Goal: Transaction & Acquisition: Obtain resource

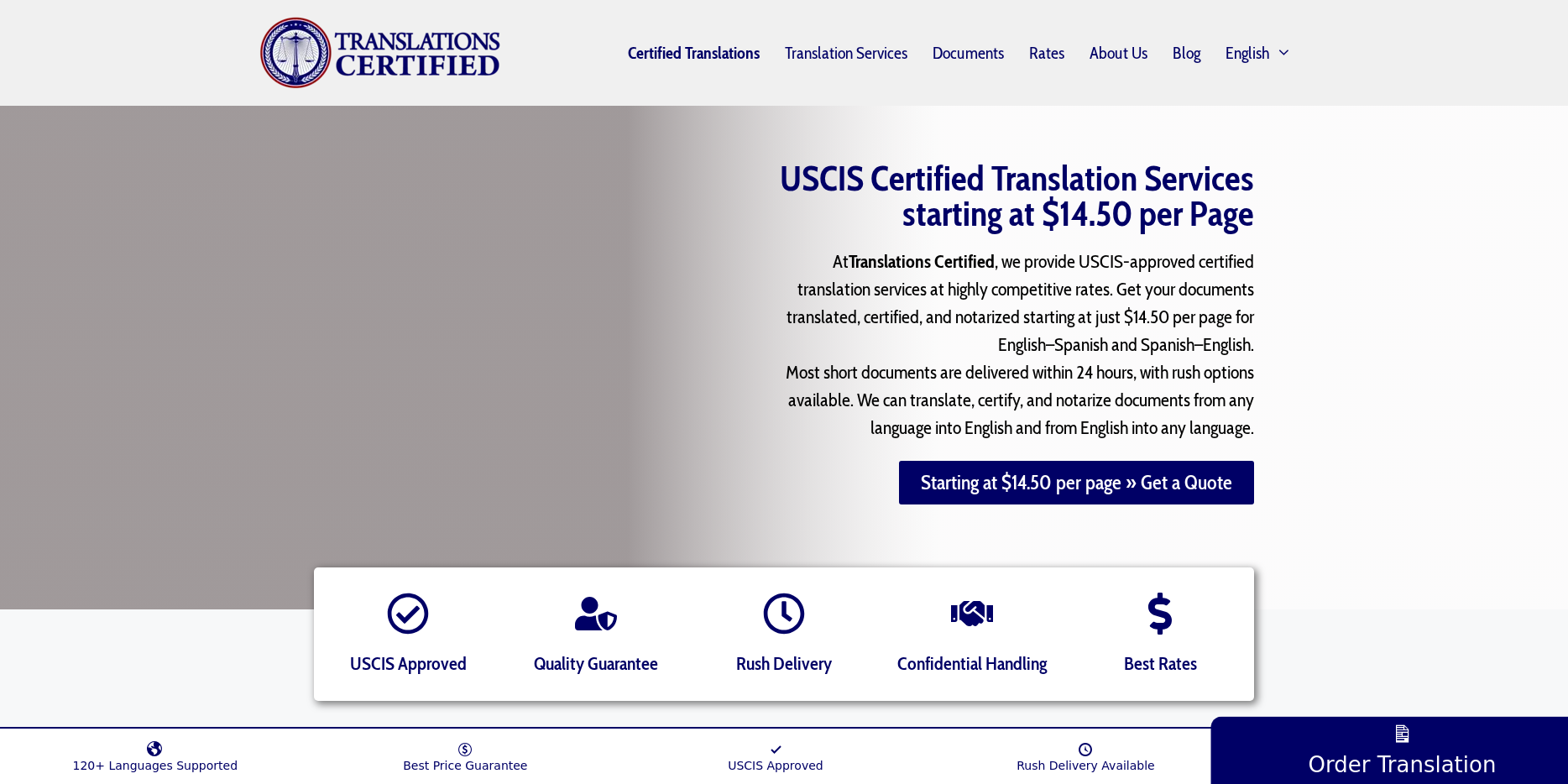
click at [705, 48] on link "Certified Translations" at bounding box center [694, 53] width 157 height 39
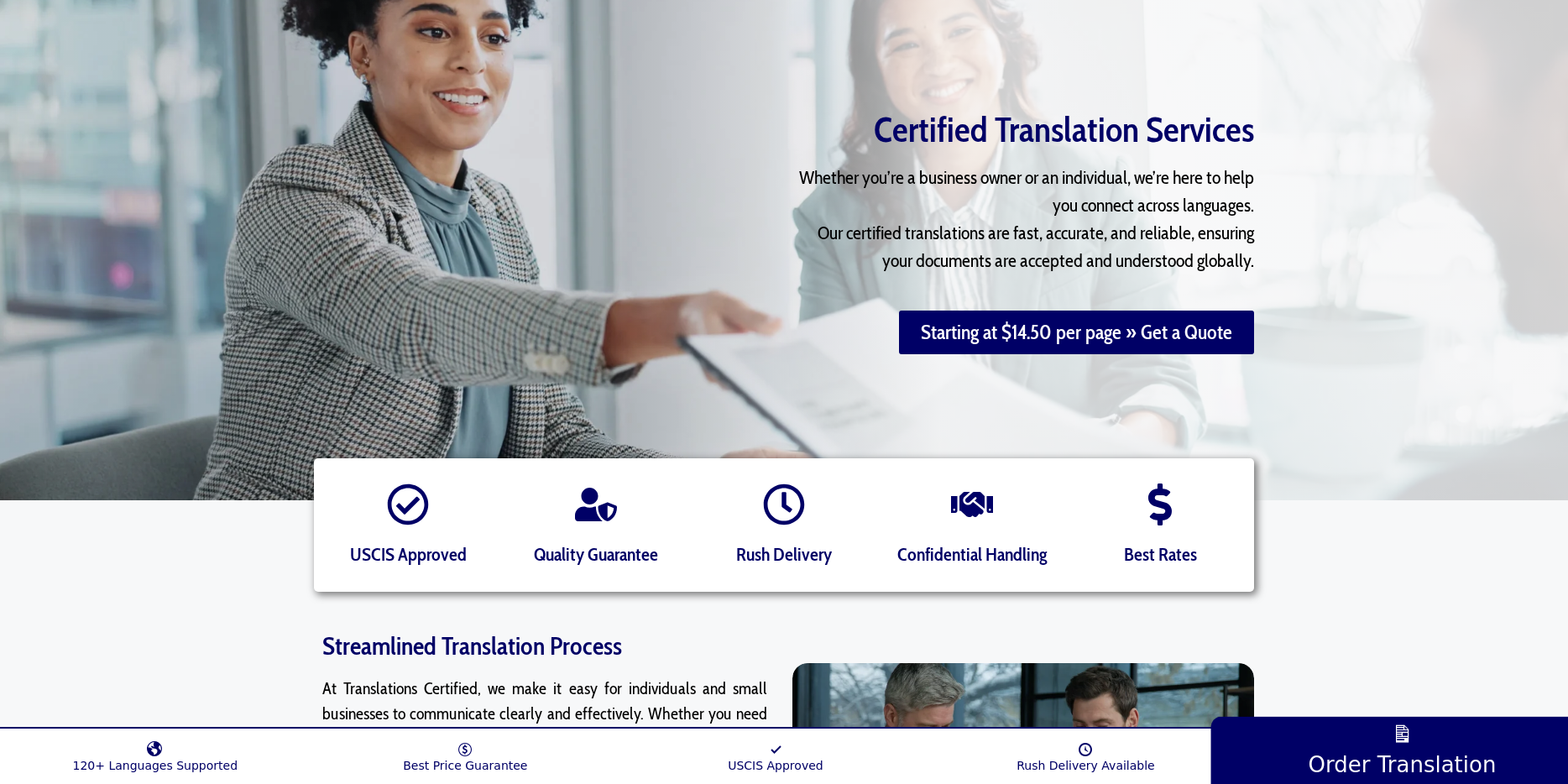
scroll to position [111, 0]
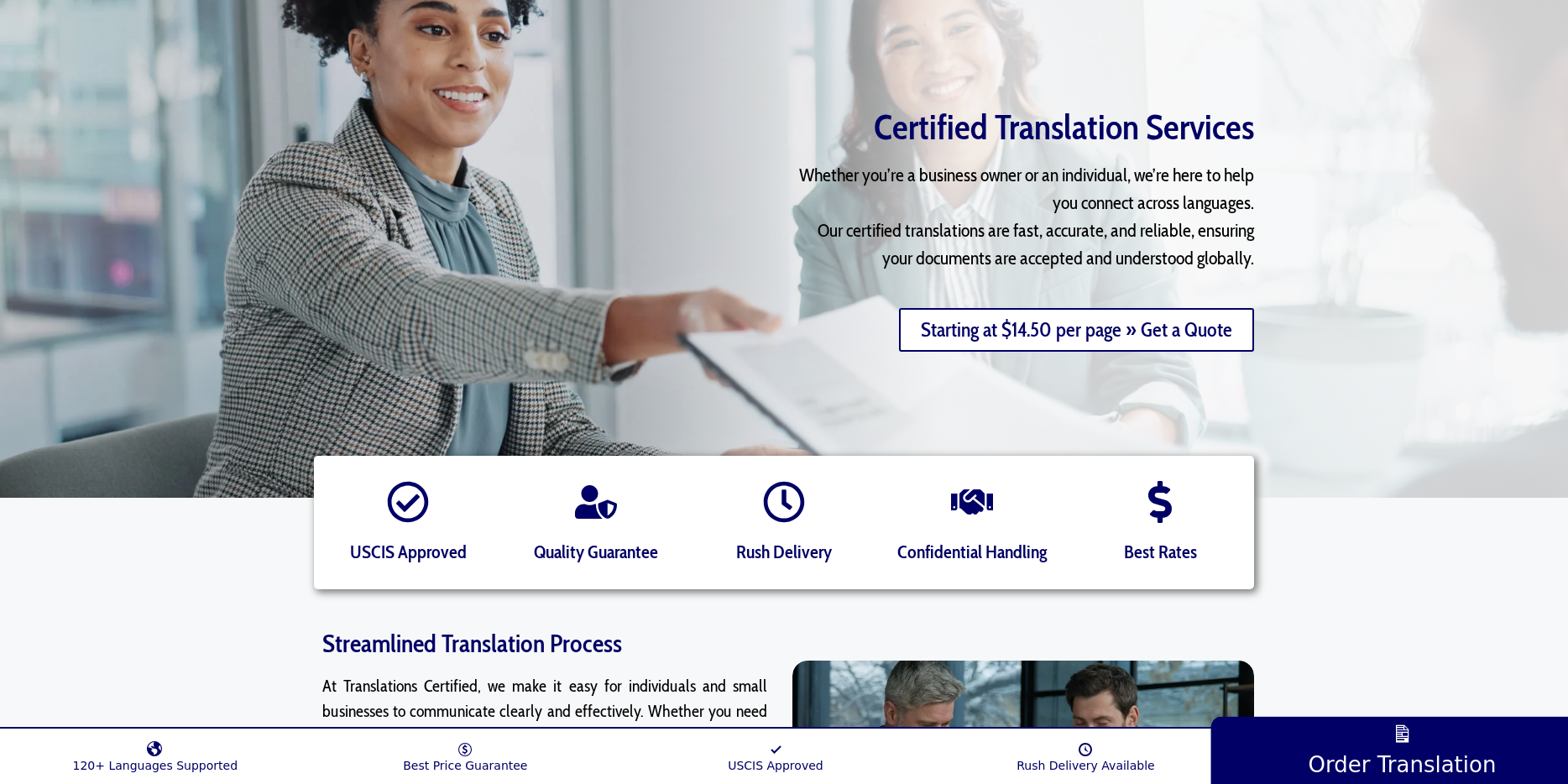
click at [1082, 333] on link "Starting at $14.50 per page » Get a Quote" at bounding box center [1076, 330] width 355 height 44
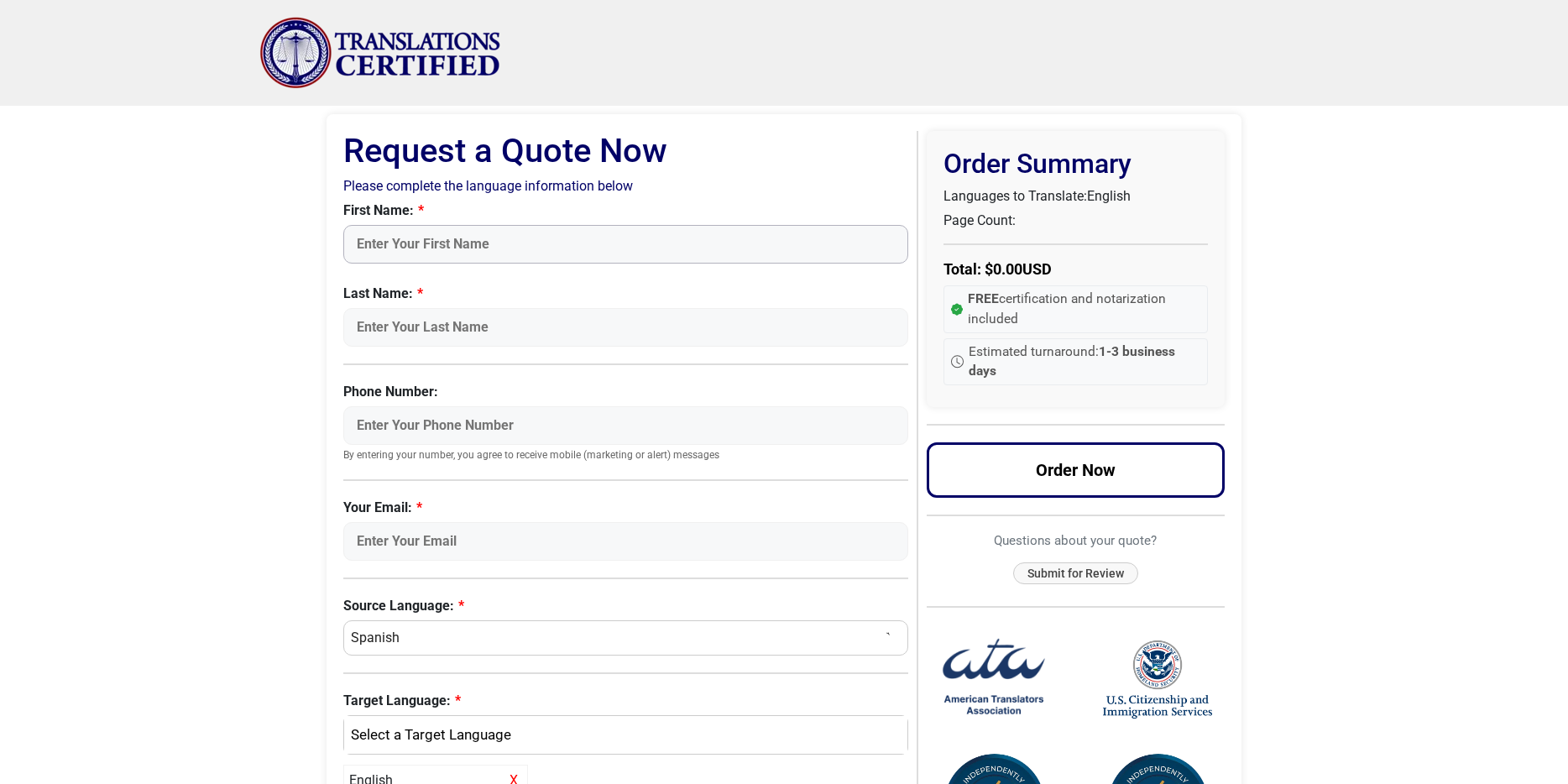
click at [787, 243] on input "First Name:" at bounding box center [625, 243] width 565 height 39
type input "Seong Gu"
type input "Heo"
type input "4132308730"
type input "luke.hur@gmail.com"
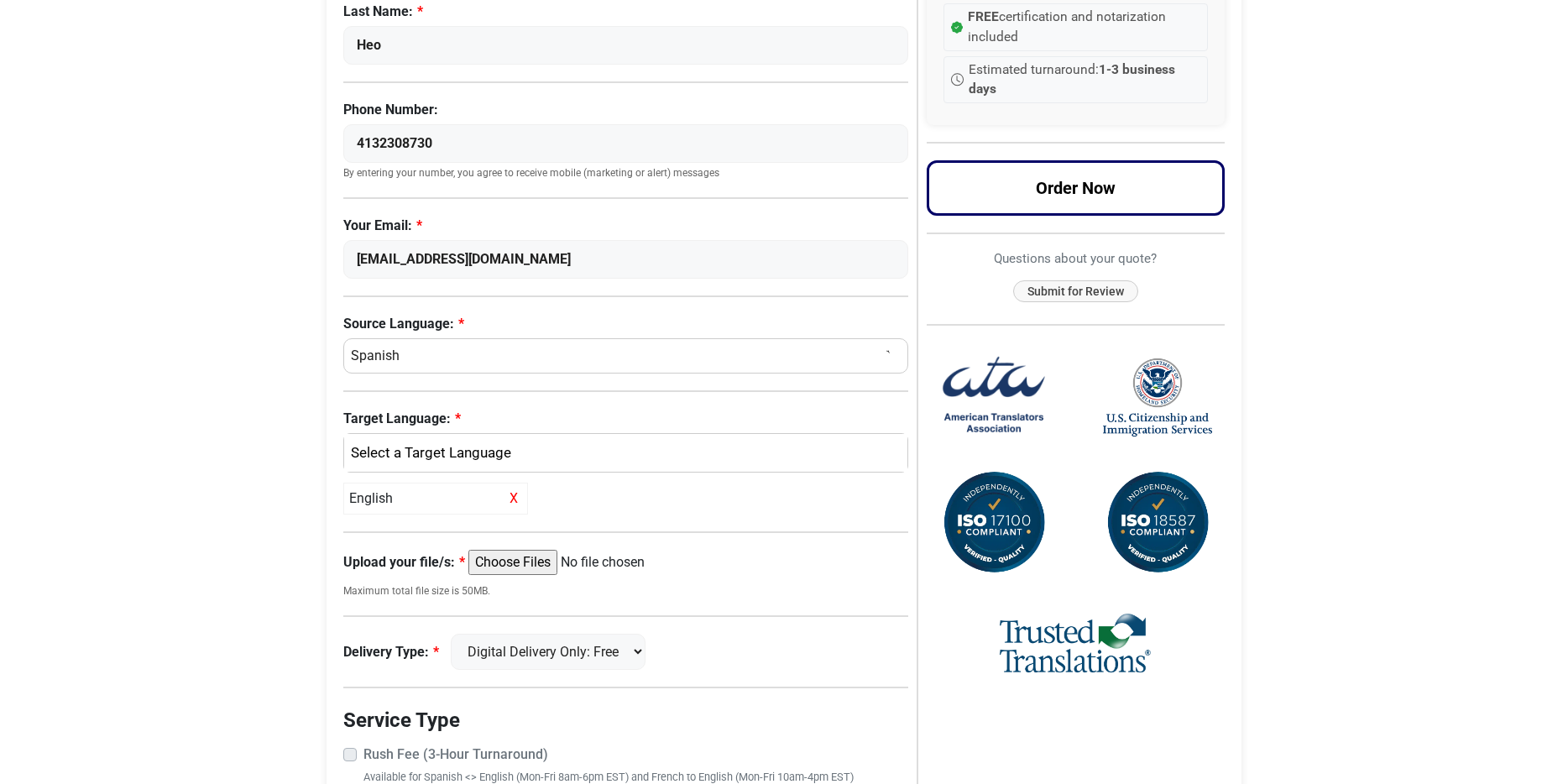
scroll to position [329, 0]
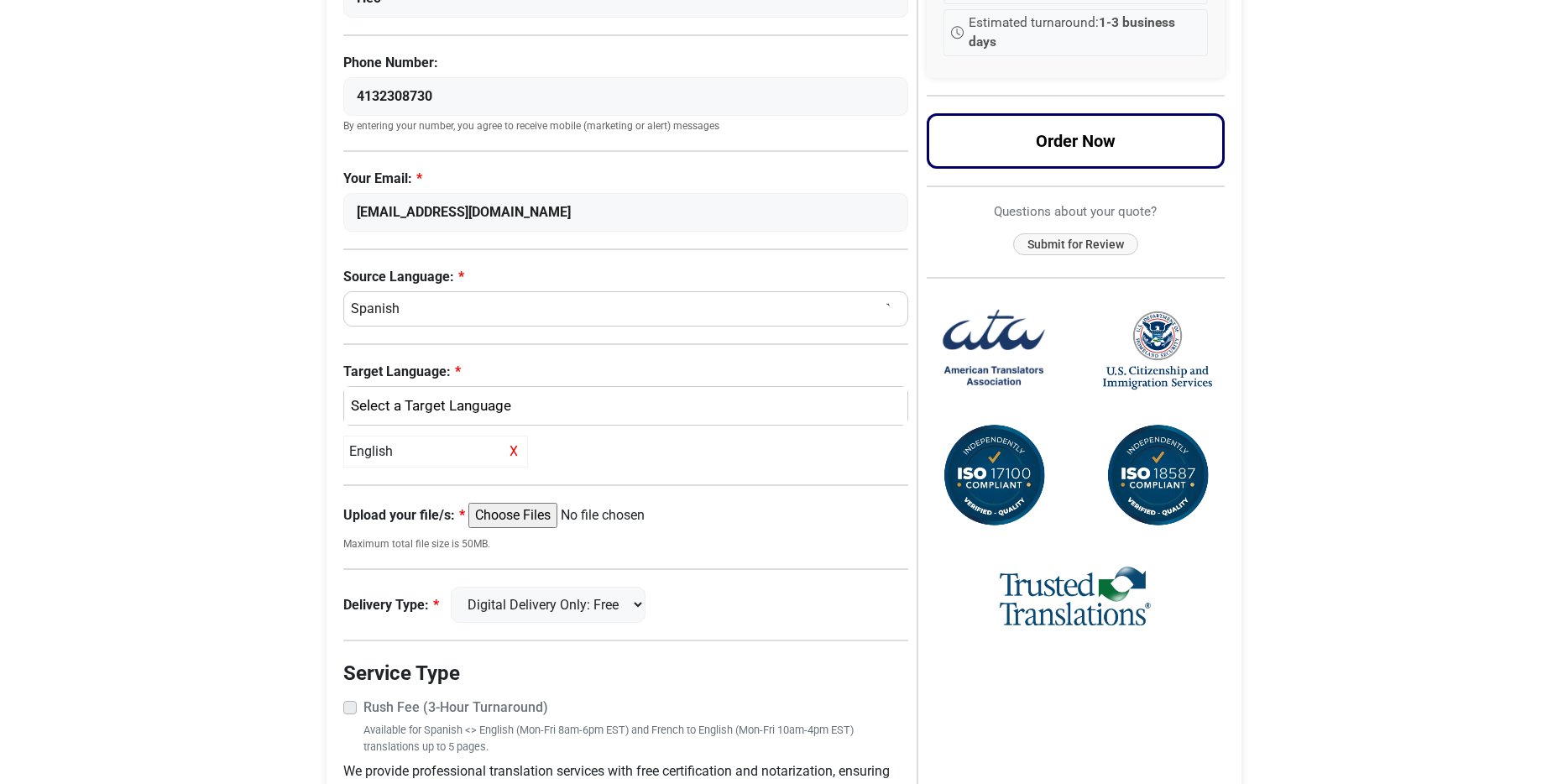
click at [454, 303] on select "Select a Language Afrikaans Albanian Amharic Arabic Armenian Belarusian Bulgari…" at bounding box center [625, 308] width 565 height 35
select select "[DEMOGRAPHIC_DATA]"
click at [343, 291] on select "Select a Language Afrikaans Albanian Amharic Arabic Armenian Belarusian Bulgari…" at bounding box center [625, 308] width 565 height 35
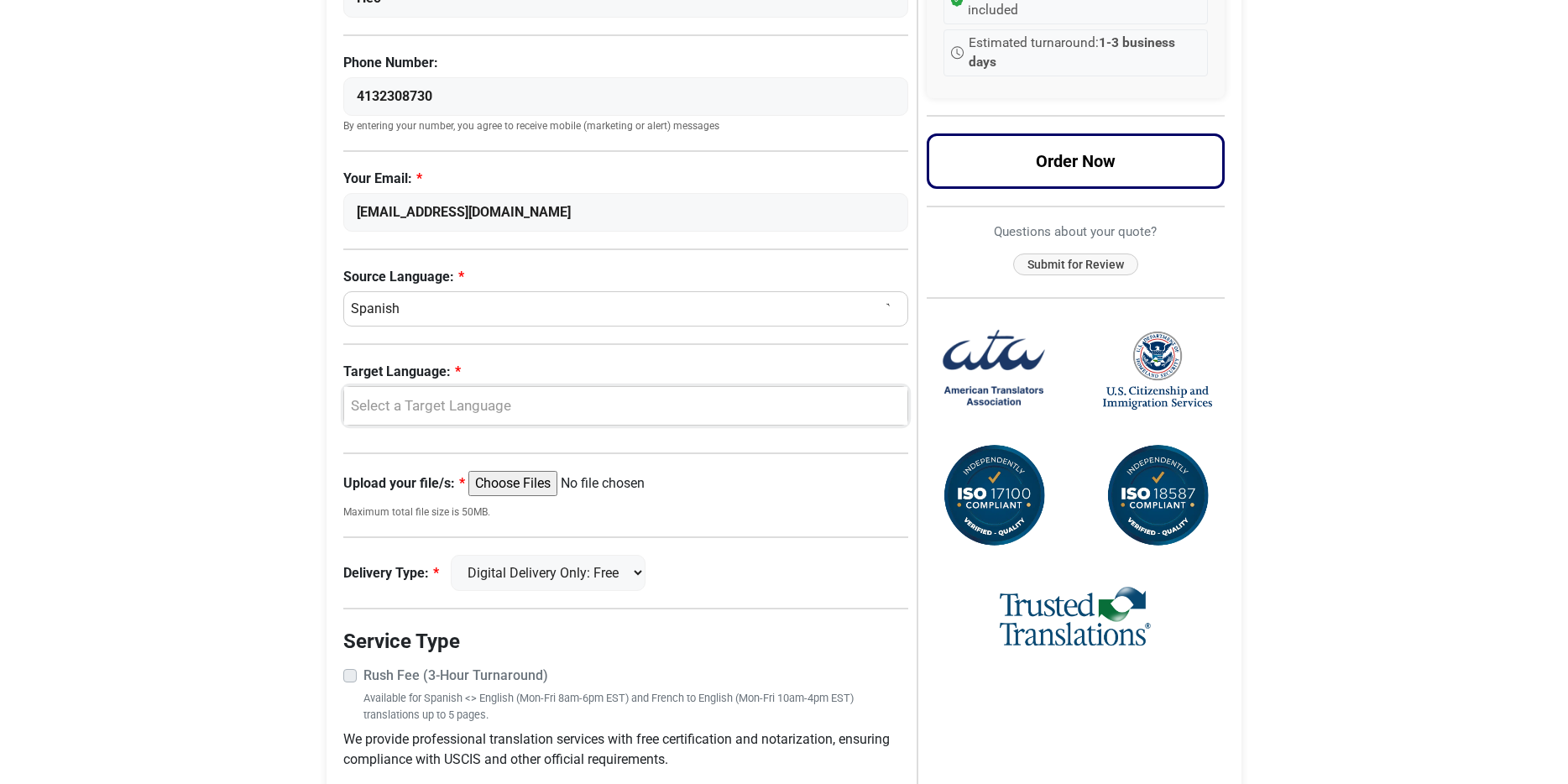
click at [629, 412] on div "Select a Target Language" at bounding box center [621, 406] width 538 height 22
click at [385, 485] on span "English" at bounding box center [386, 487] width 44 height 20
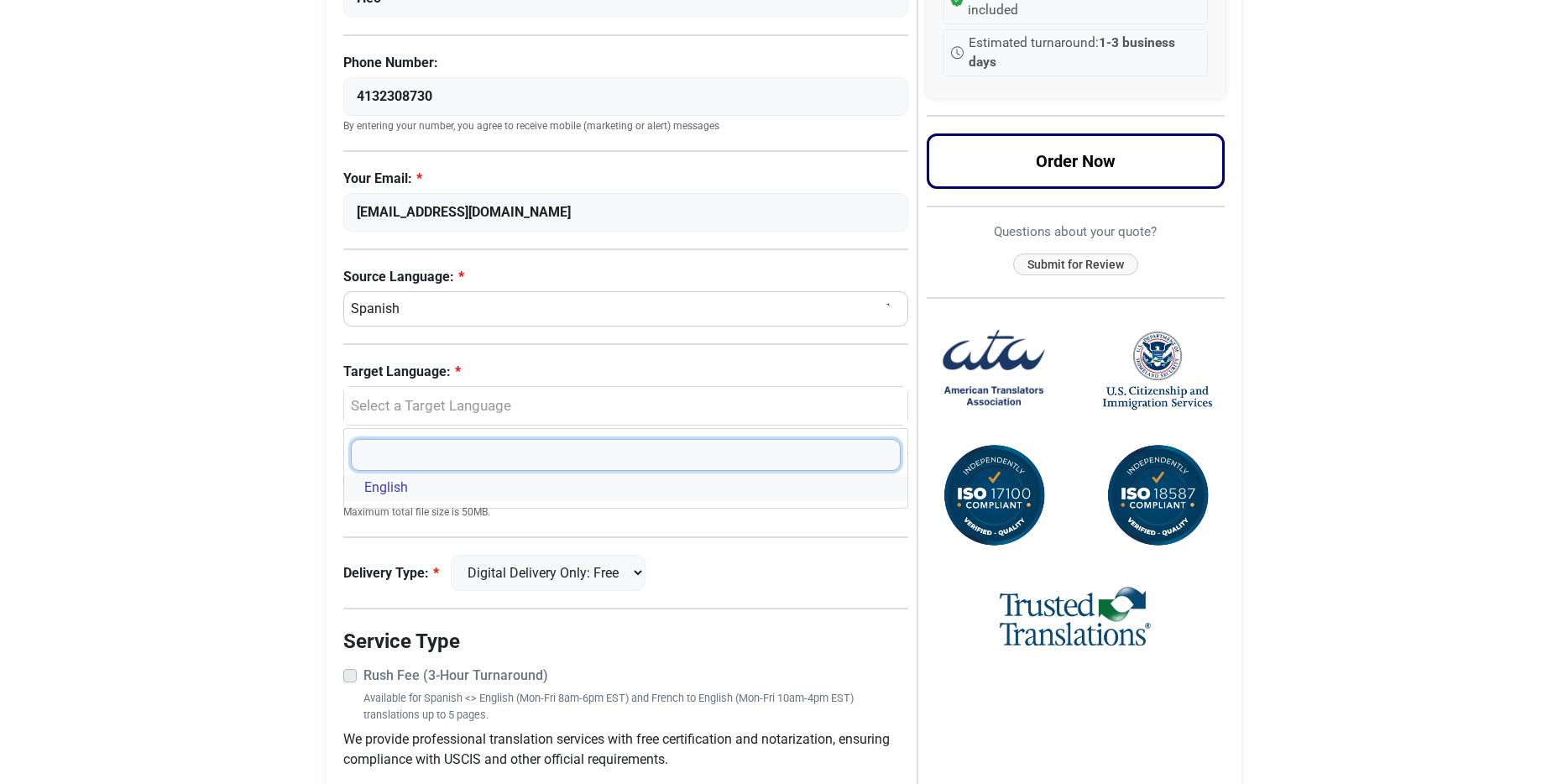
select select "English"
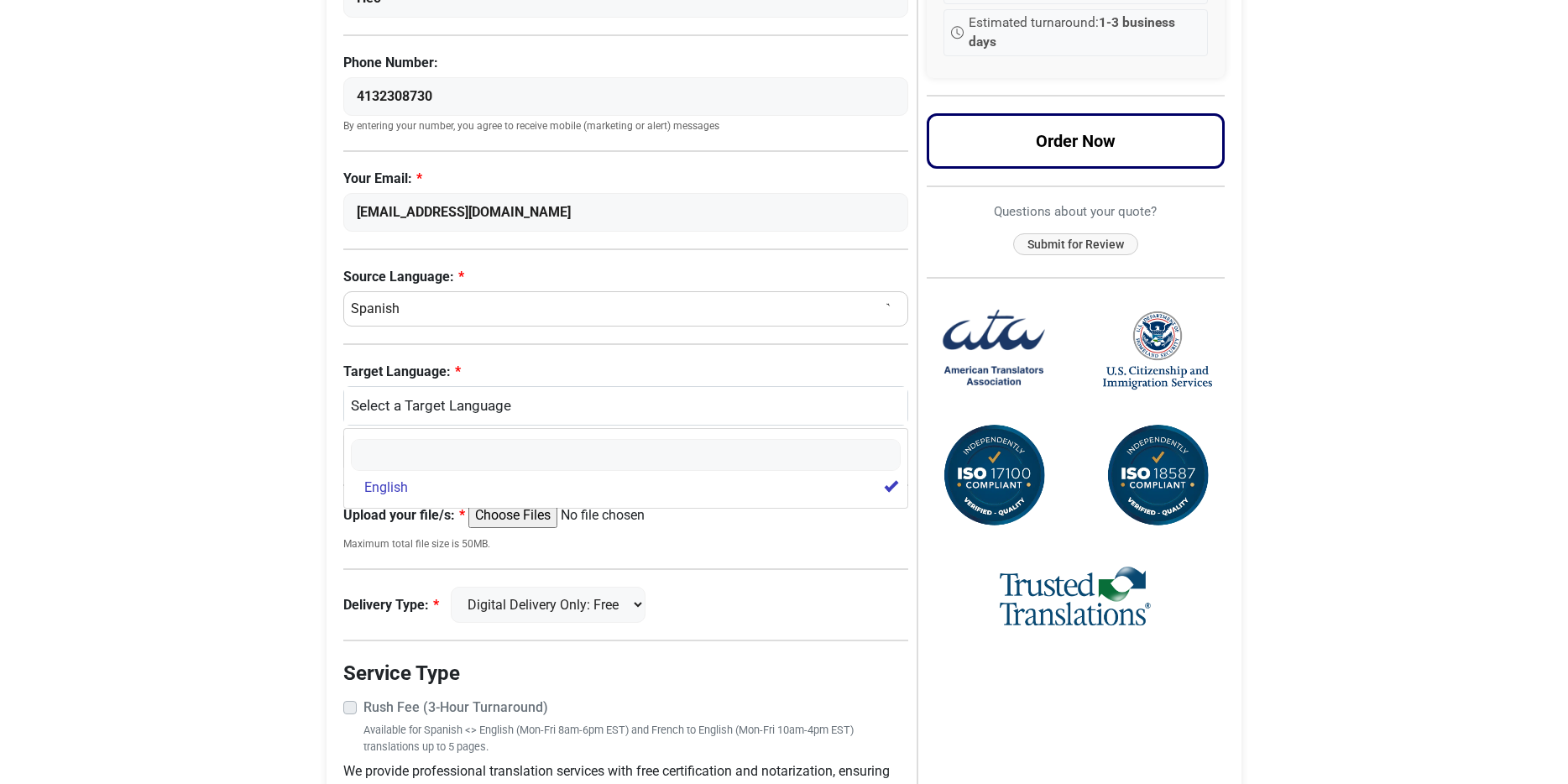
click at [277, 505] on body "Skip to content Menu Menu Certified Translations Translation Services Documents…" at bounding box center [784, 310] width 1568 height 1278
click at [523, 515] on input "Upload your file/s:" at bounding box center [596, 515] width 257 height 25
type input "C:\fakepath\Marriage_certificate_original.pdf"
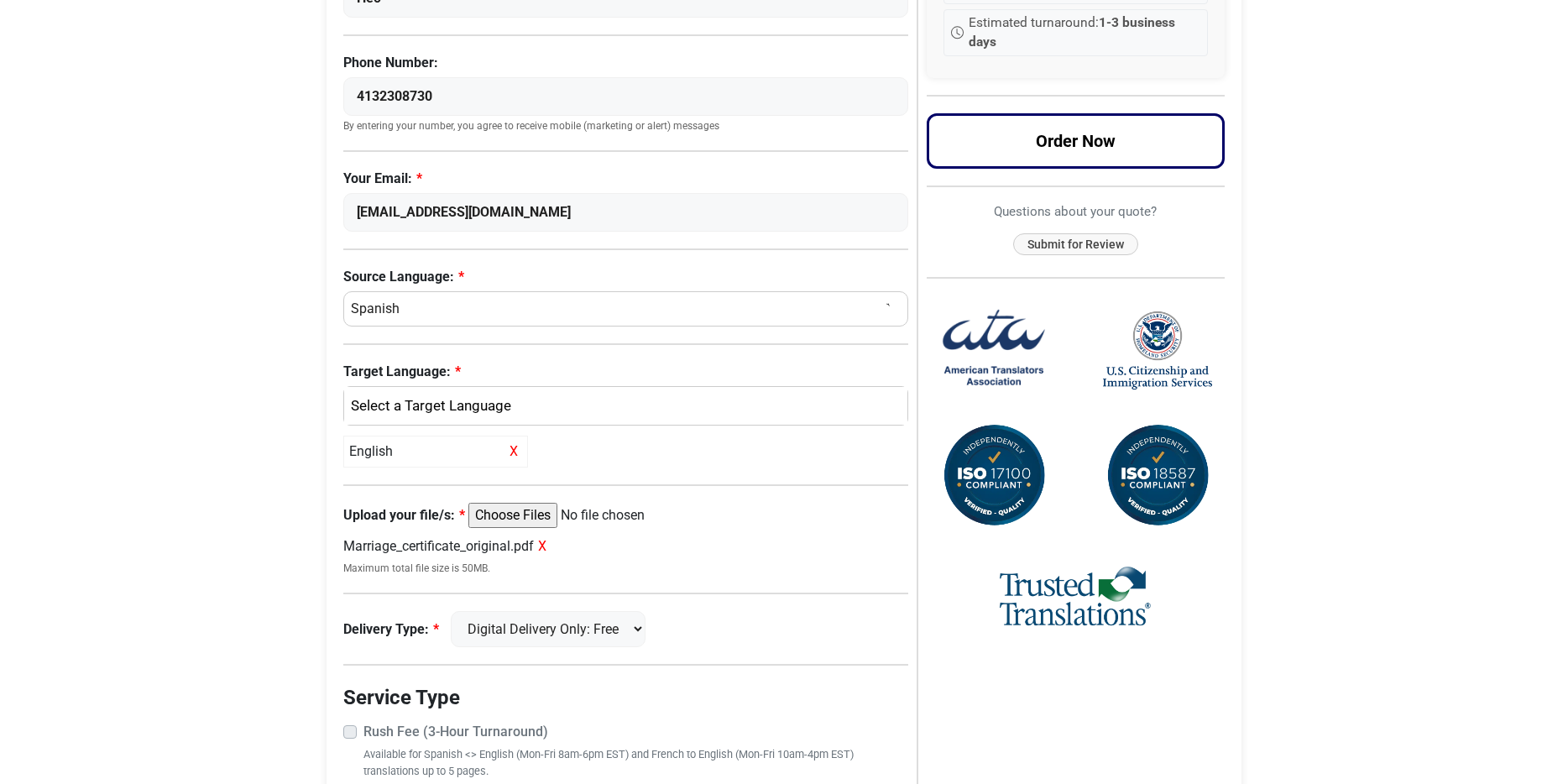
scroll to position [345, 0]
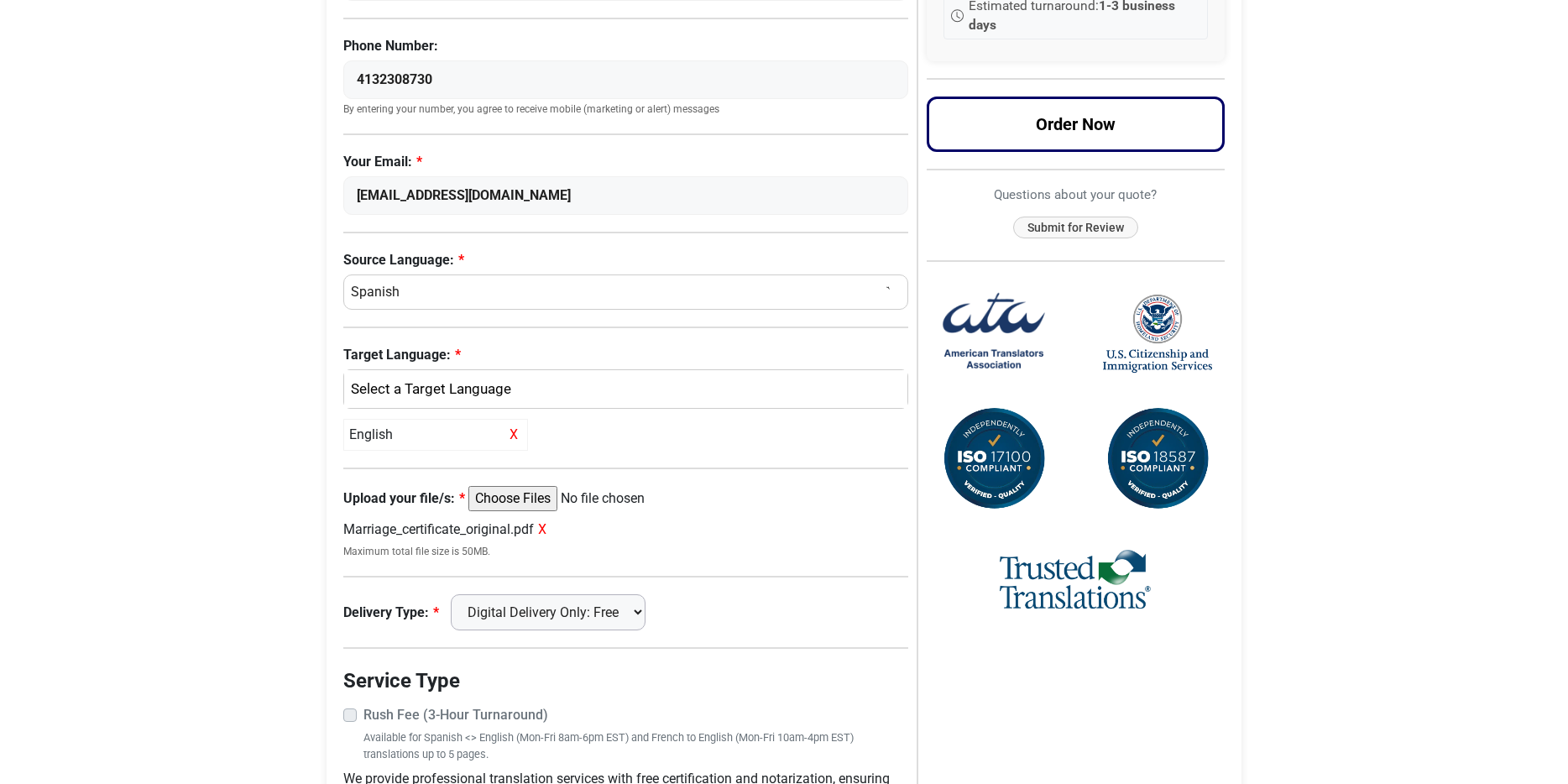
click at [552, 614] on select "Digital Delivery Only: Free FedEx 2 Day: $15" at bounding box center [548, 612] width 194 height 36
click at [462, 594] on select "Digital Delivery Only: Free FedEx 2 Day: $15" at bounding box center [548, 612] width 194 height 36
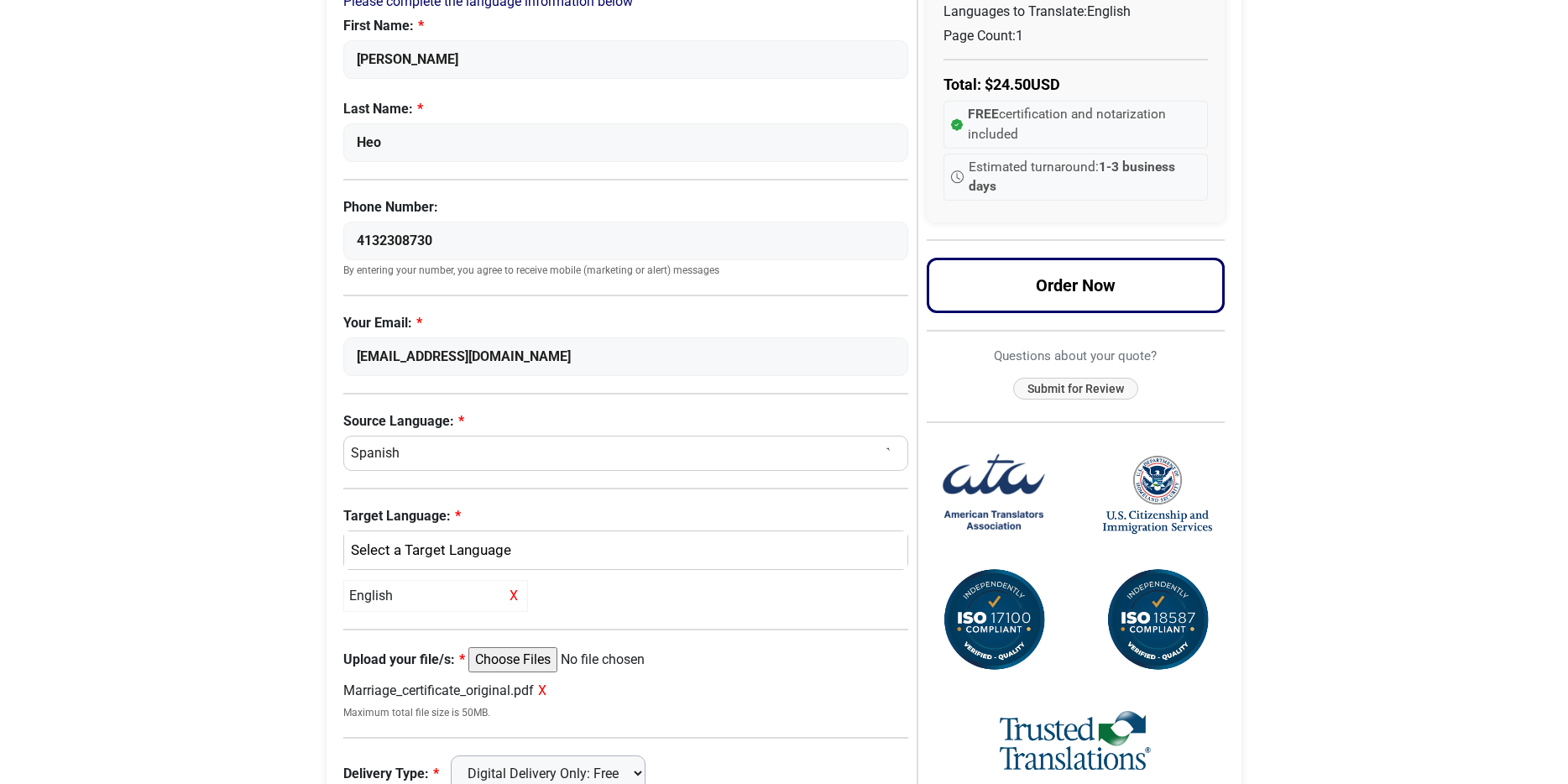
scroll to position [166, 0]
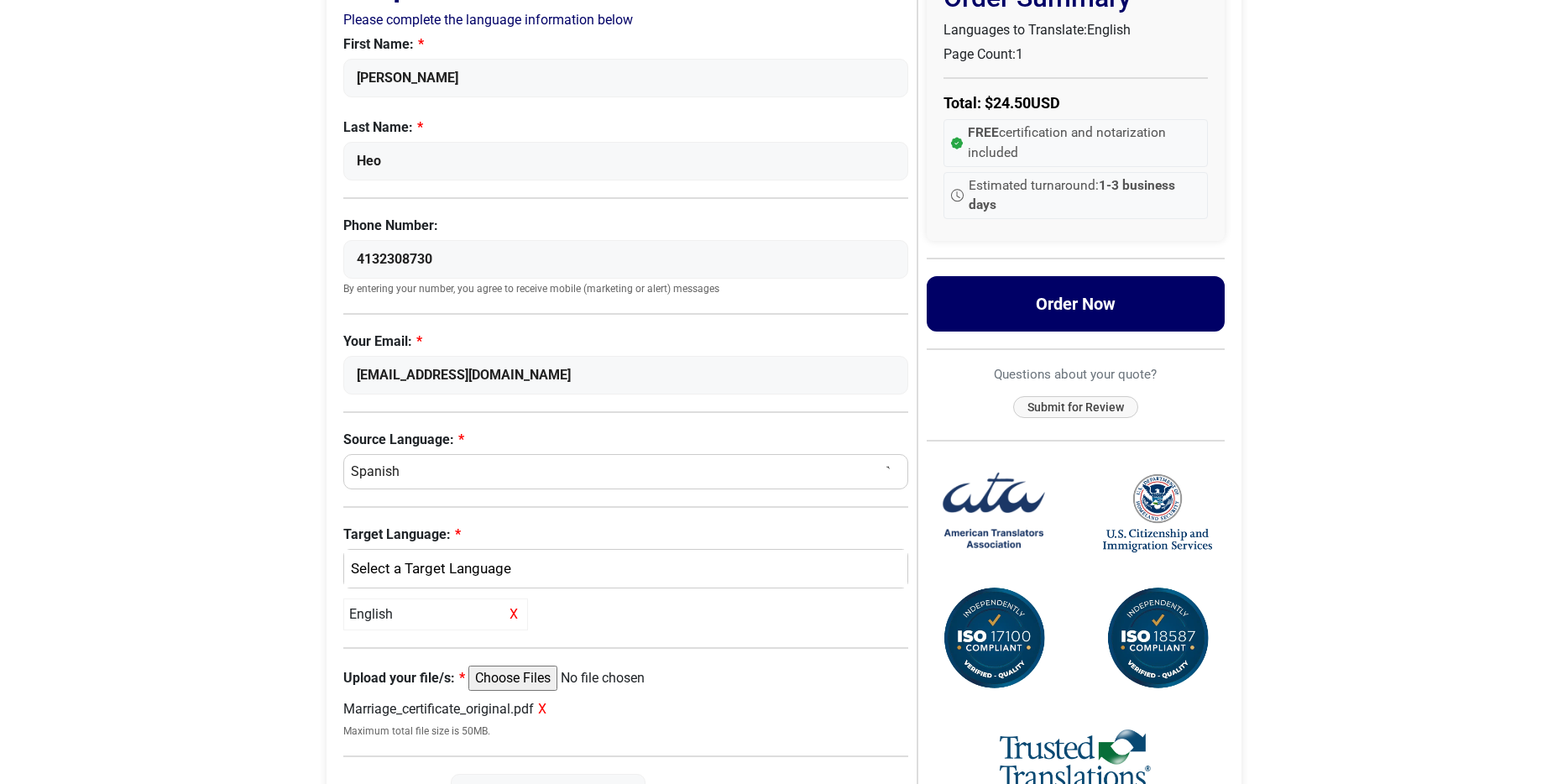
click at [1093, 304] on button "Order Now" at bounding box center [1076, 304] width 299 height 55
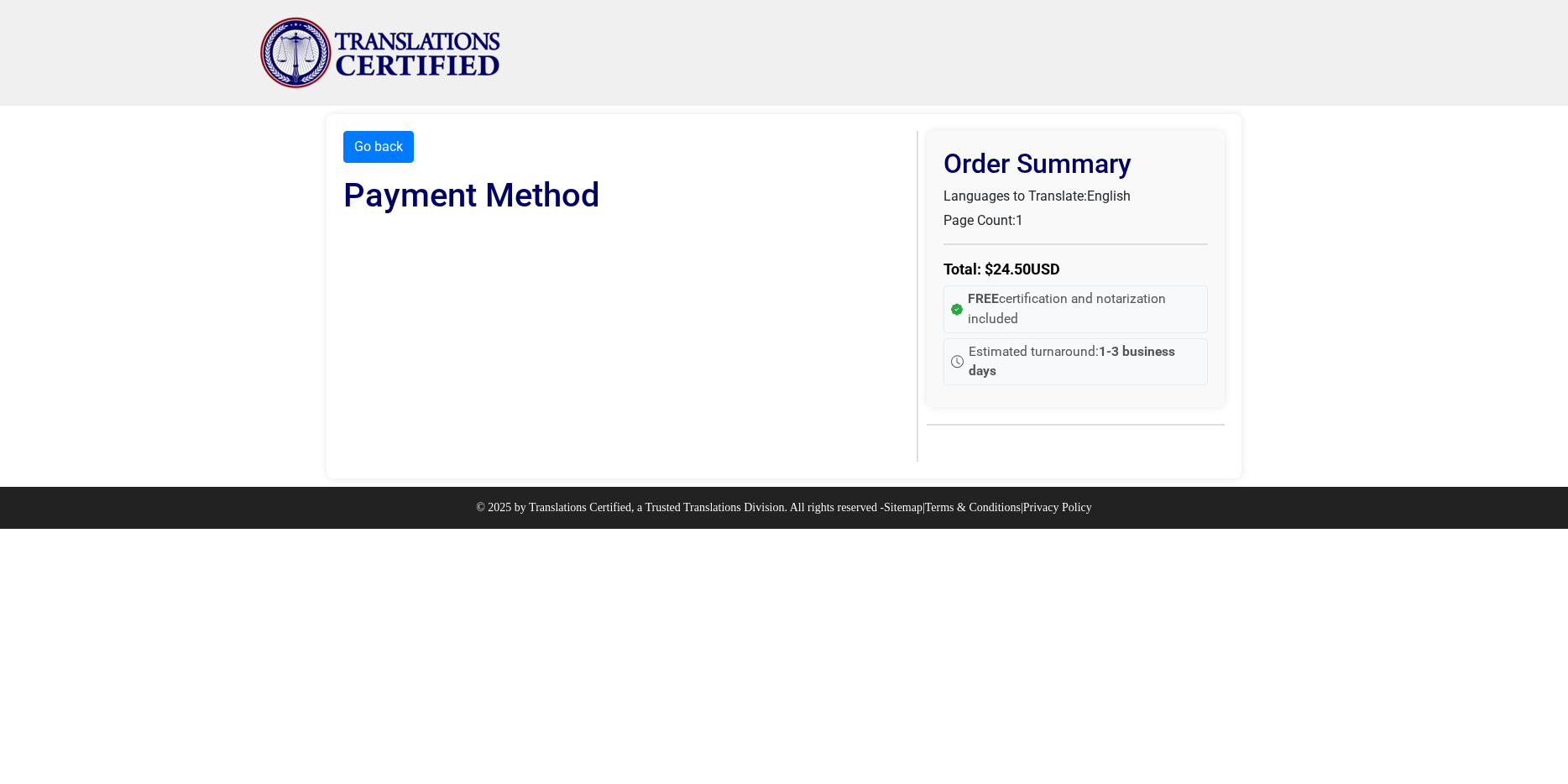
scroll to position [0, 0]
click at [384, 151] on button "Go back" at bounding box center [378, 147] width 71 height 32
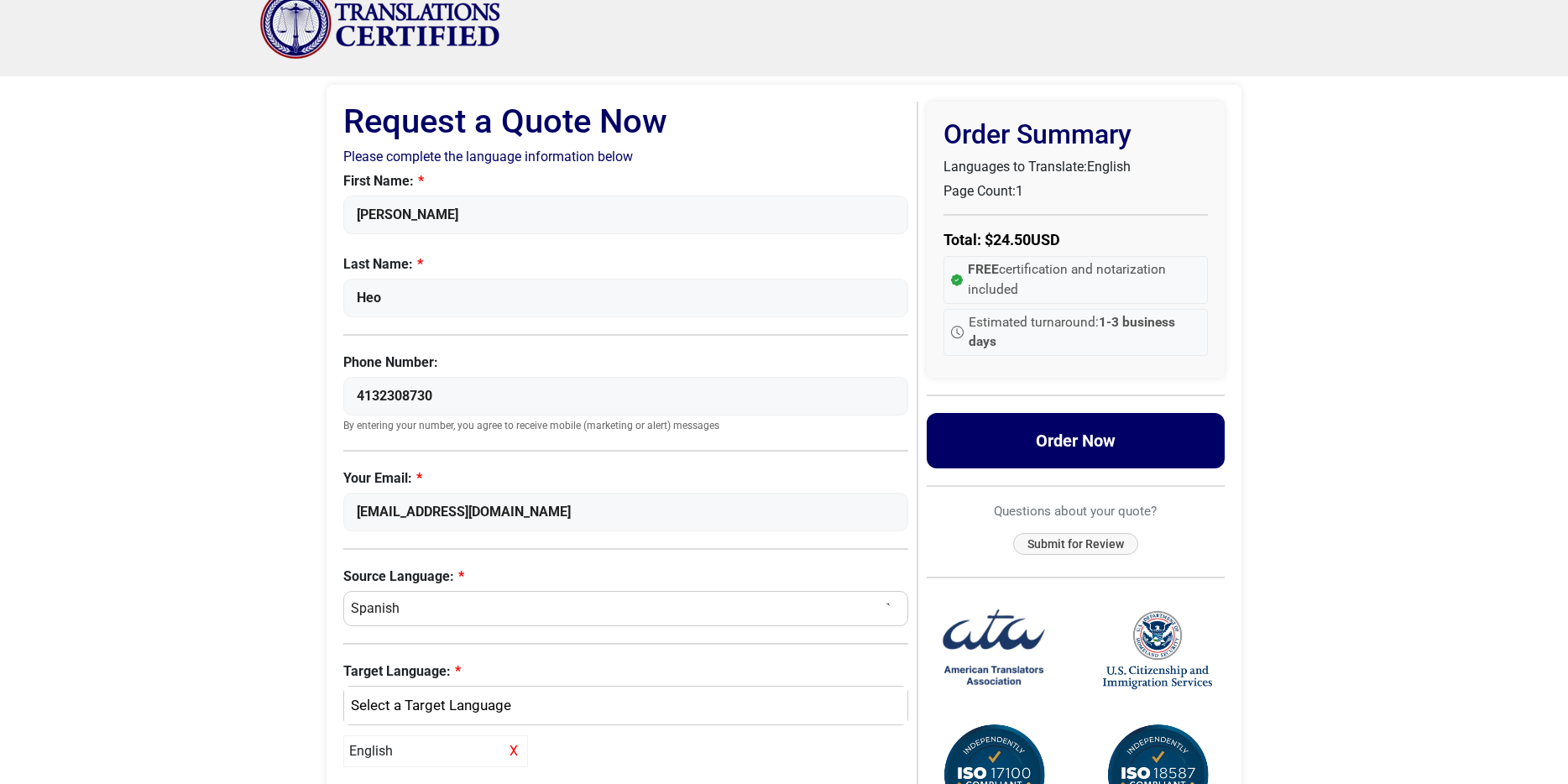
scroll to position [33, 0]
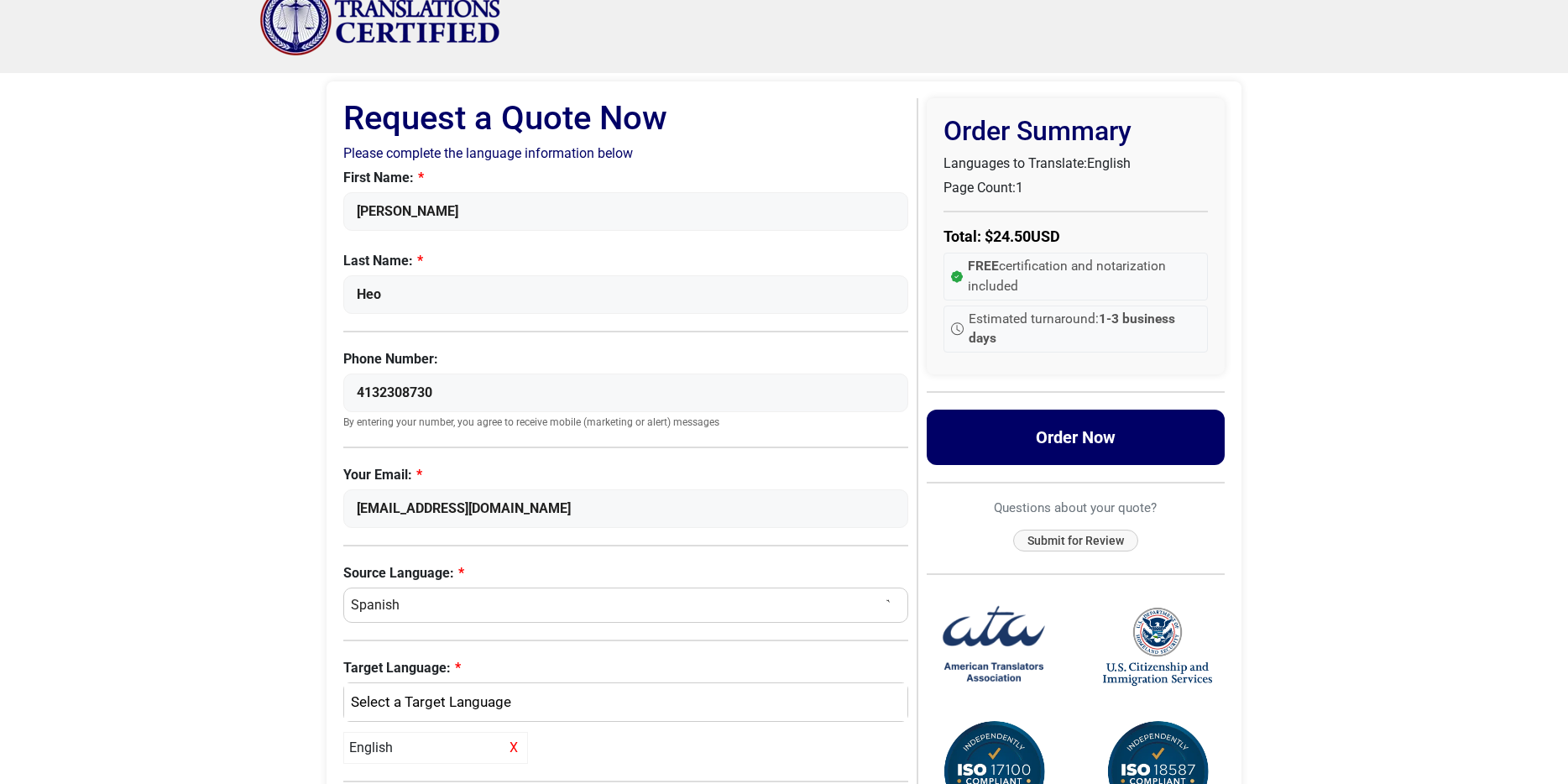
click at [1049, 439] on button "Order Now" at bounding box center [1076, 437] width 299 height 55
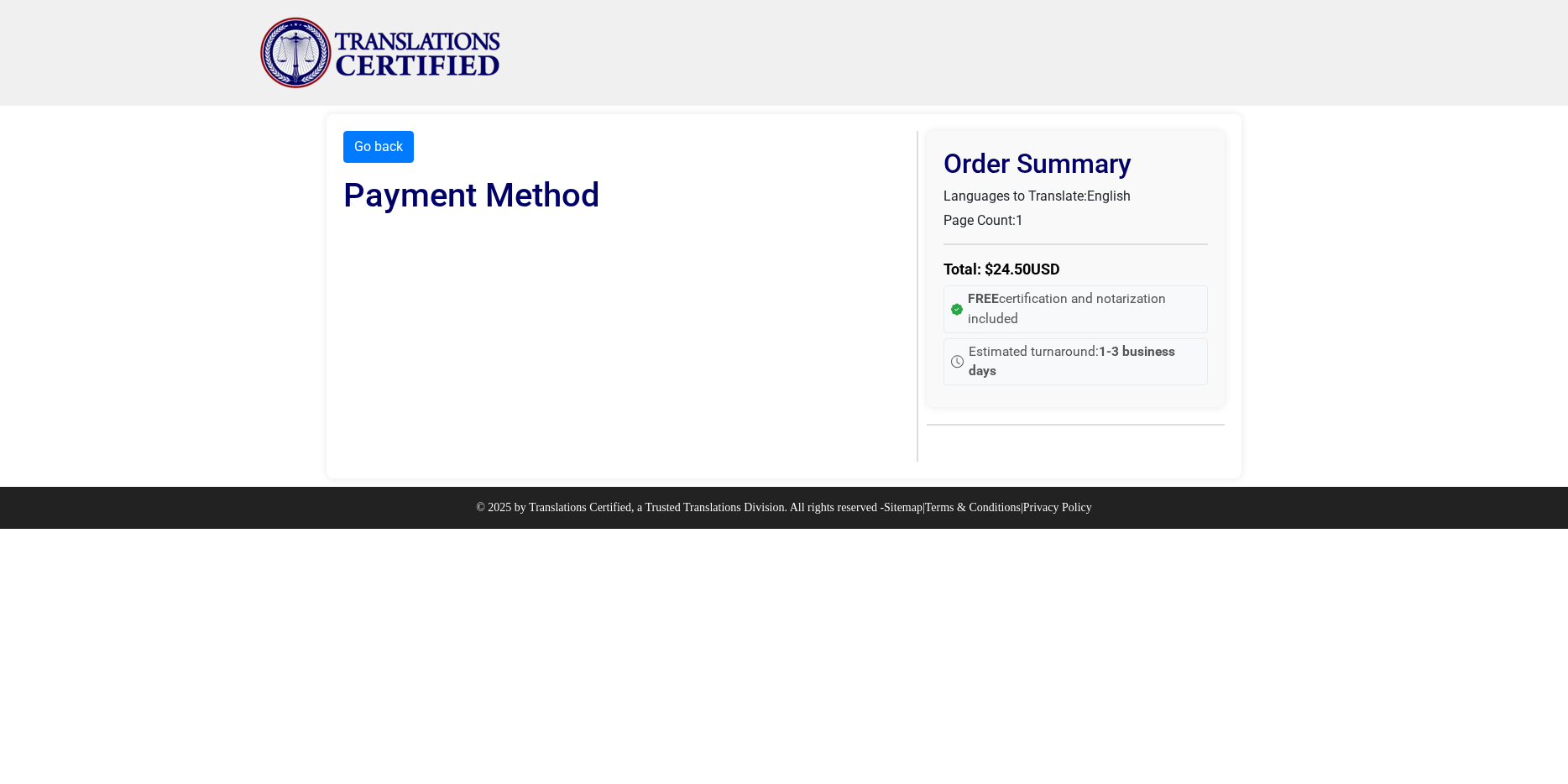
scroll to position [0, 0]
click at [373, 146] on button "Go back" at bounding box center [378, 147] width 71 height 32
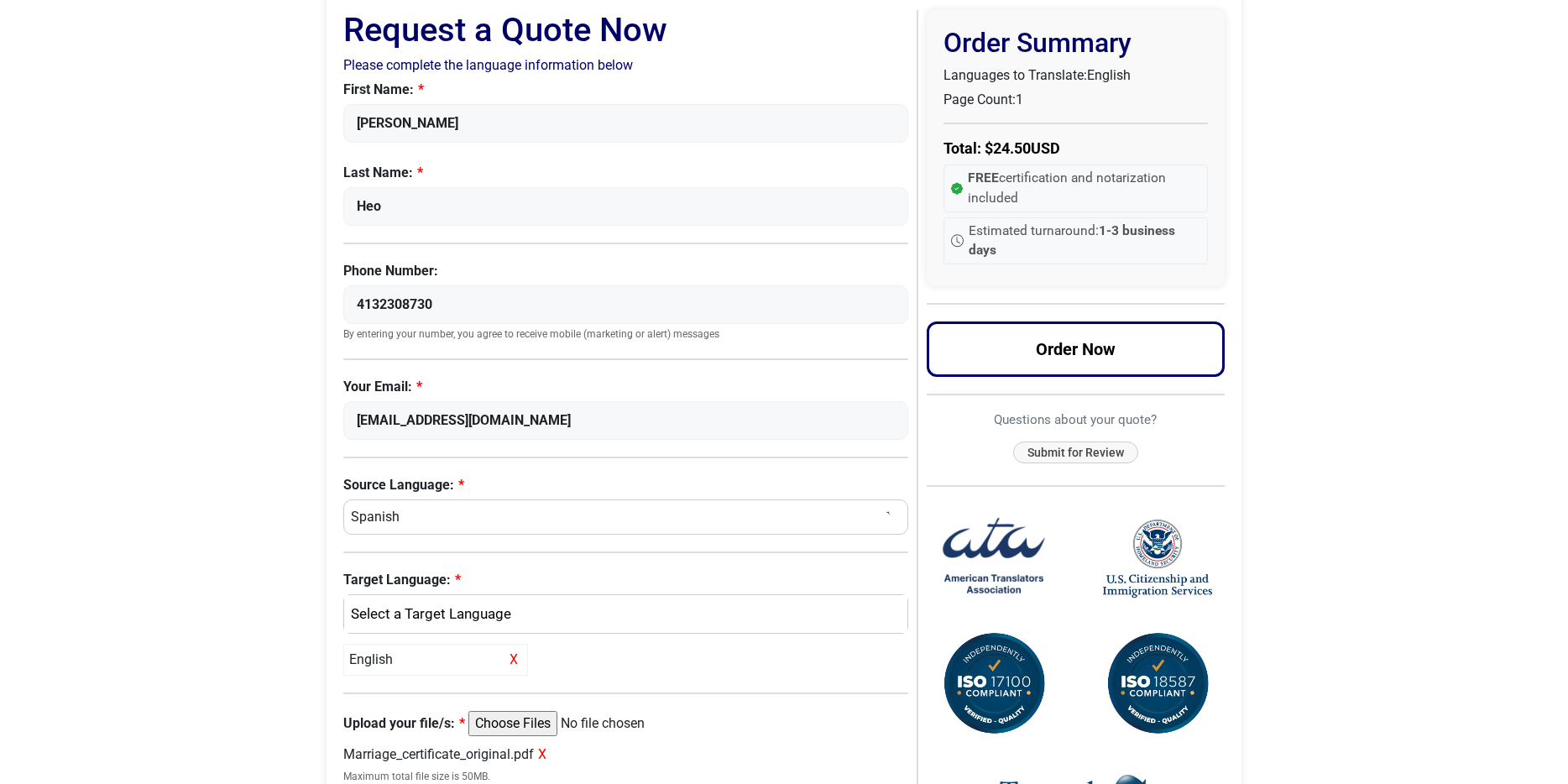
scroll to position [79, 0]
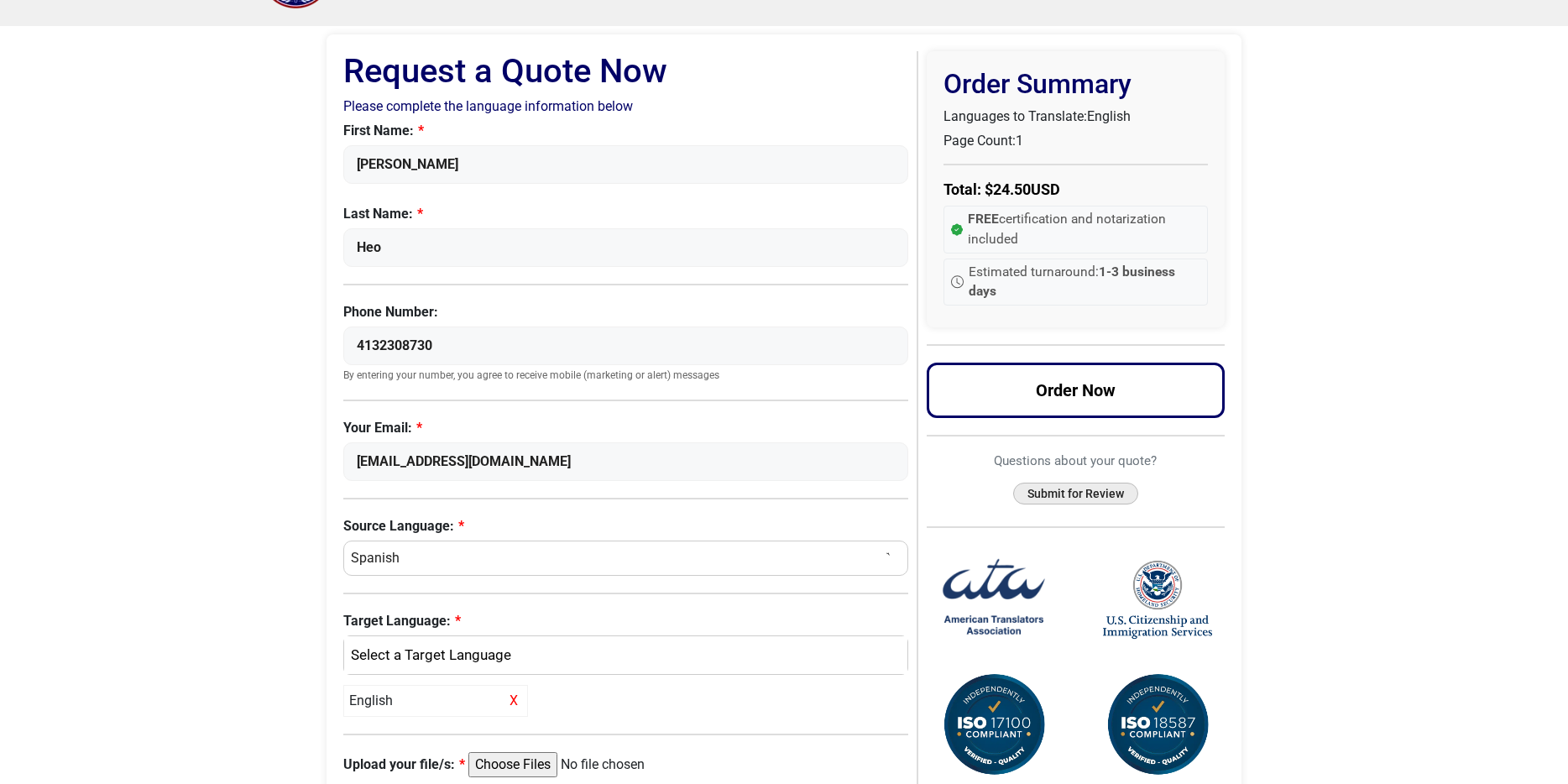
click at [1106, 495] on button "Submit for Review" at bounding box center [1076, 494] width 125 height 22
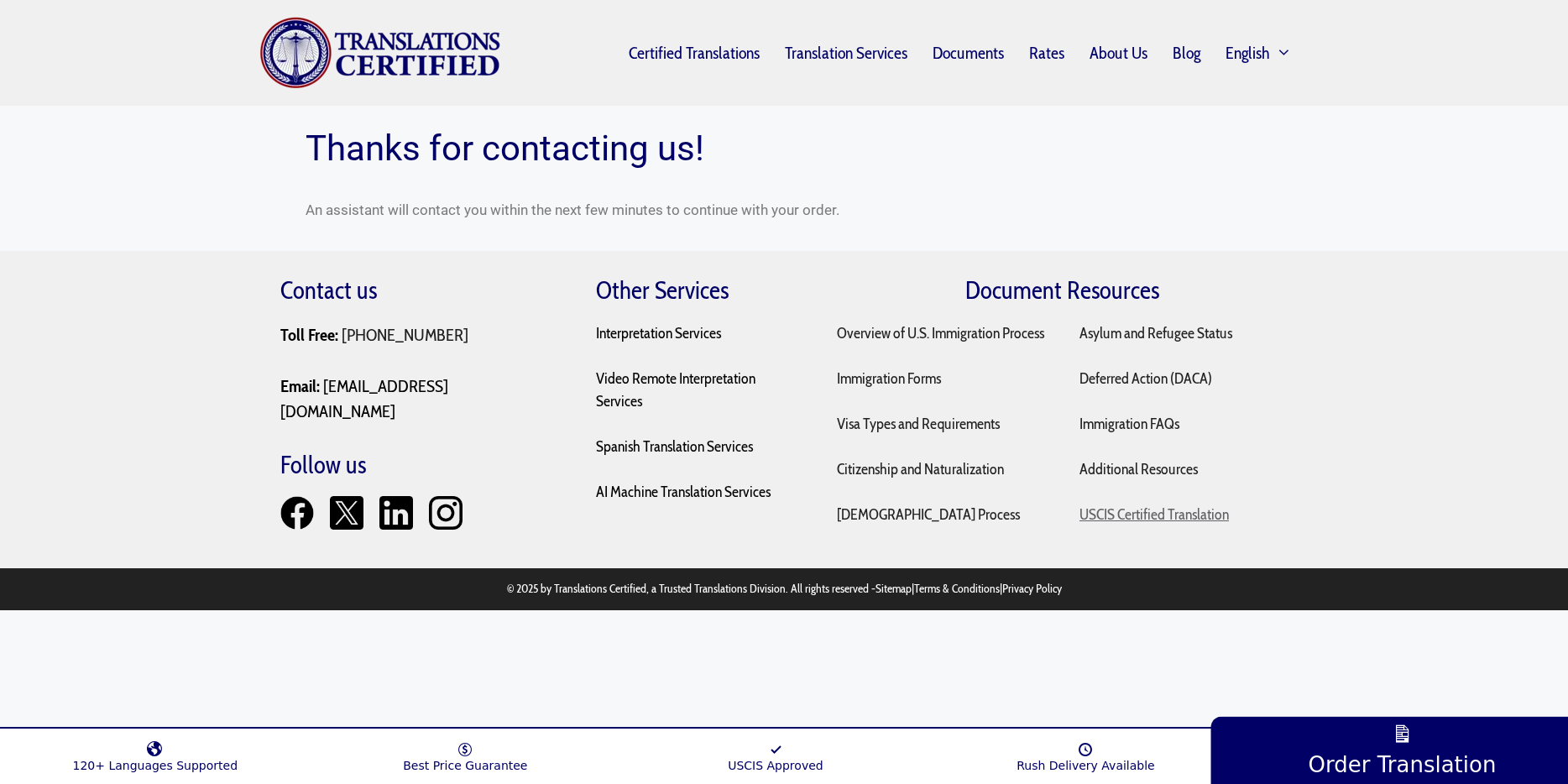
click at [1175, 515] on link "USCIS Certified Translation" at bounding box center [1154, 514] width 149 height 18
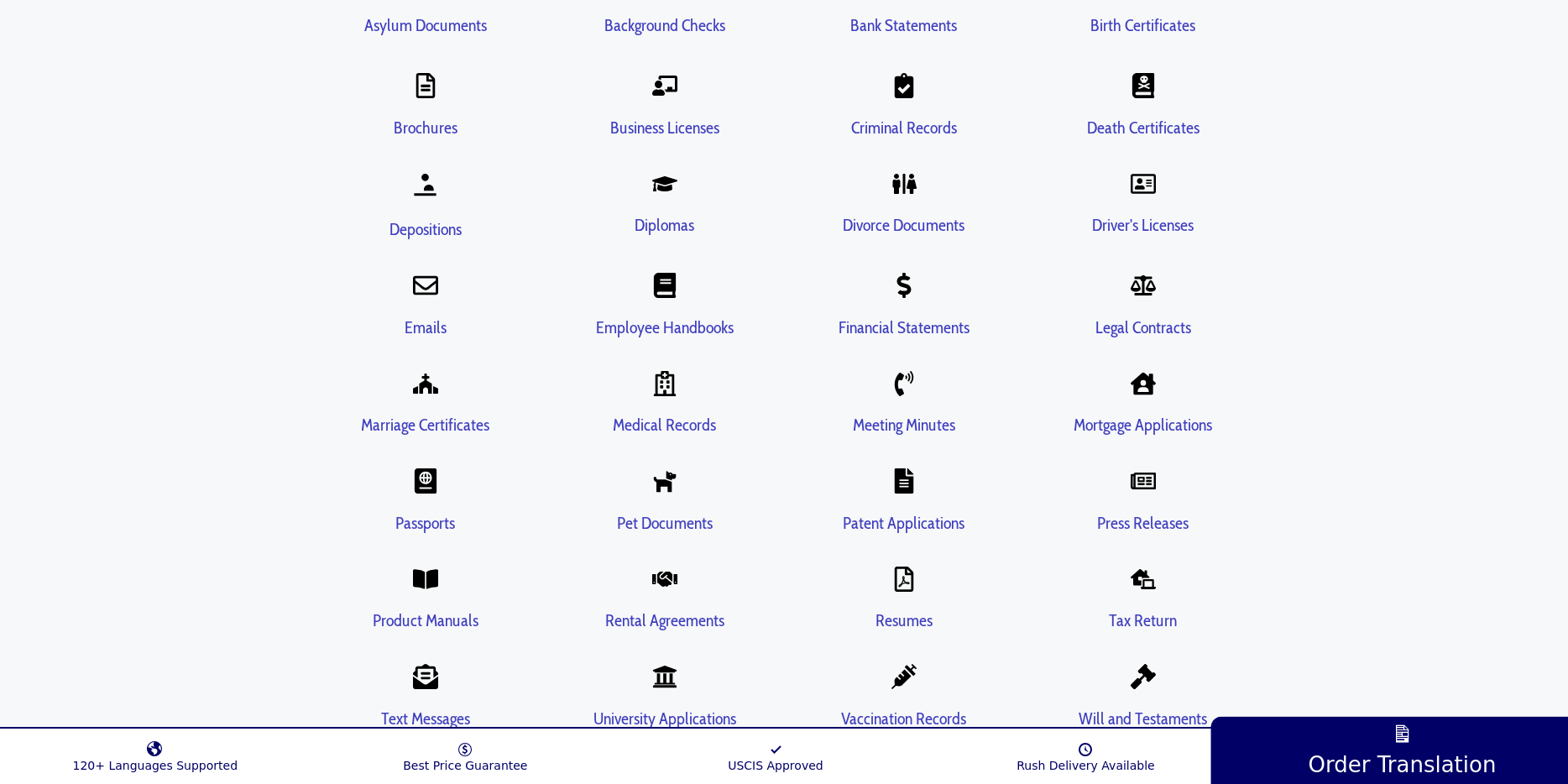
scroll to position [3354, 0]
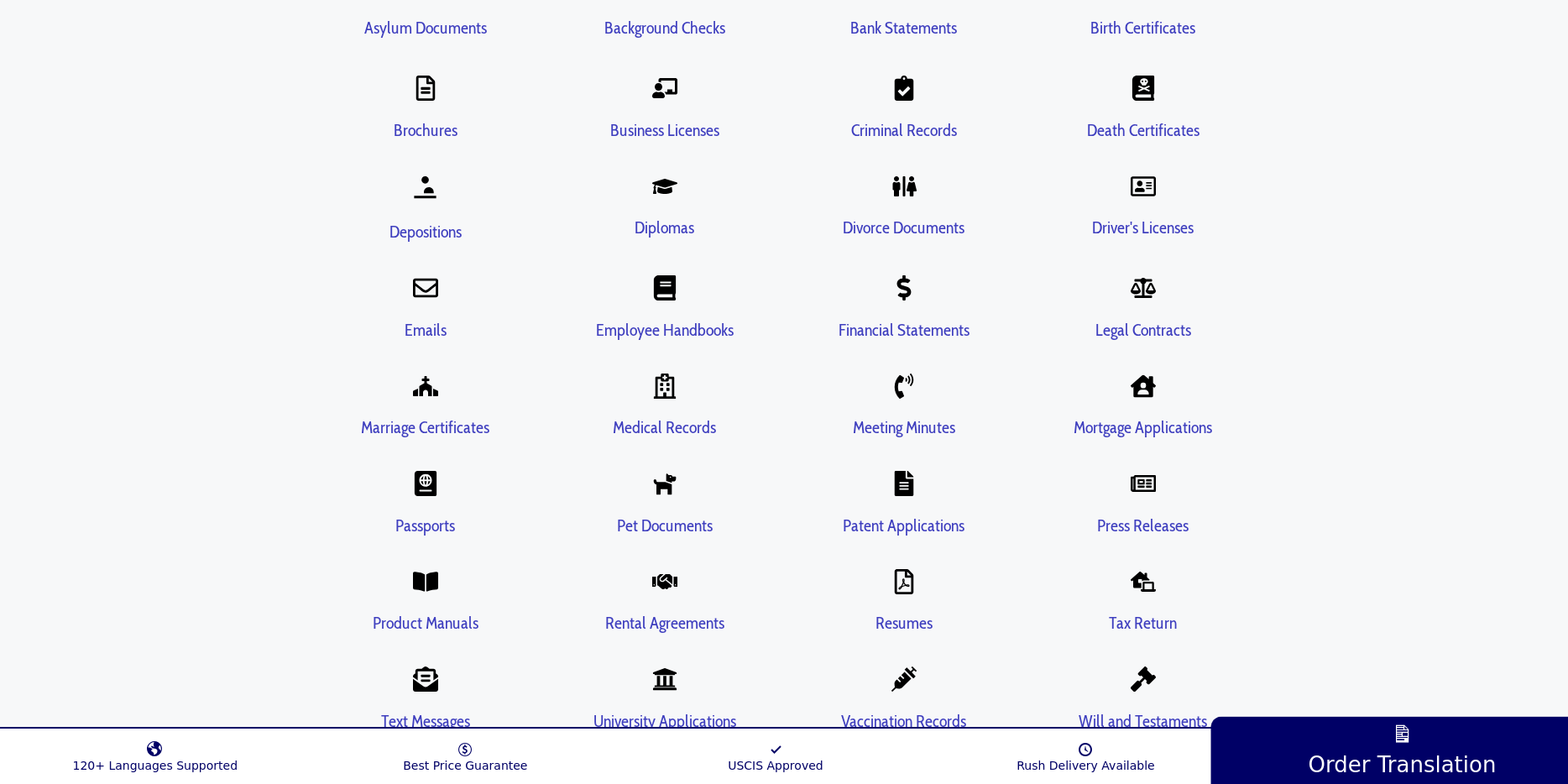
click at [442, 417] on link "Marriage Certificates" at bounding box center [425, 427] width 129 height 20
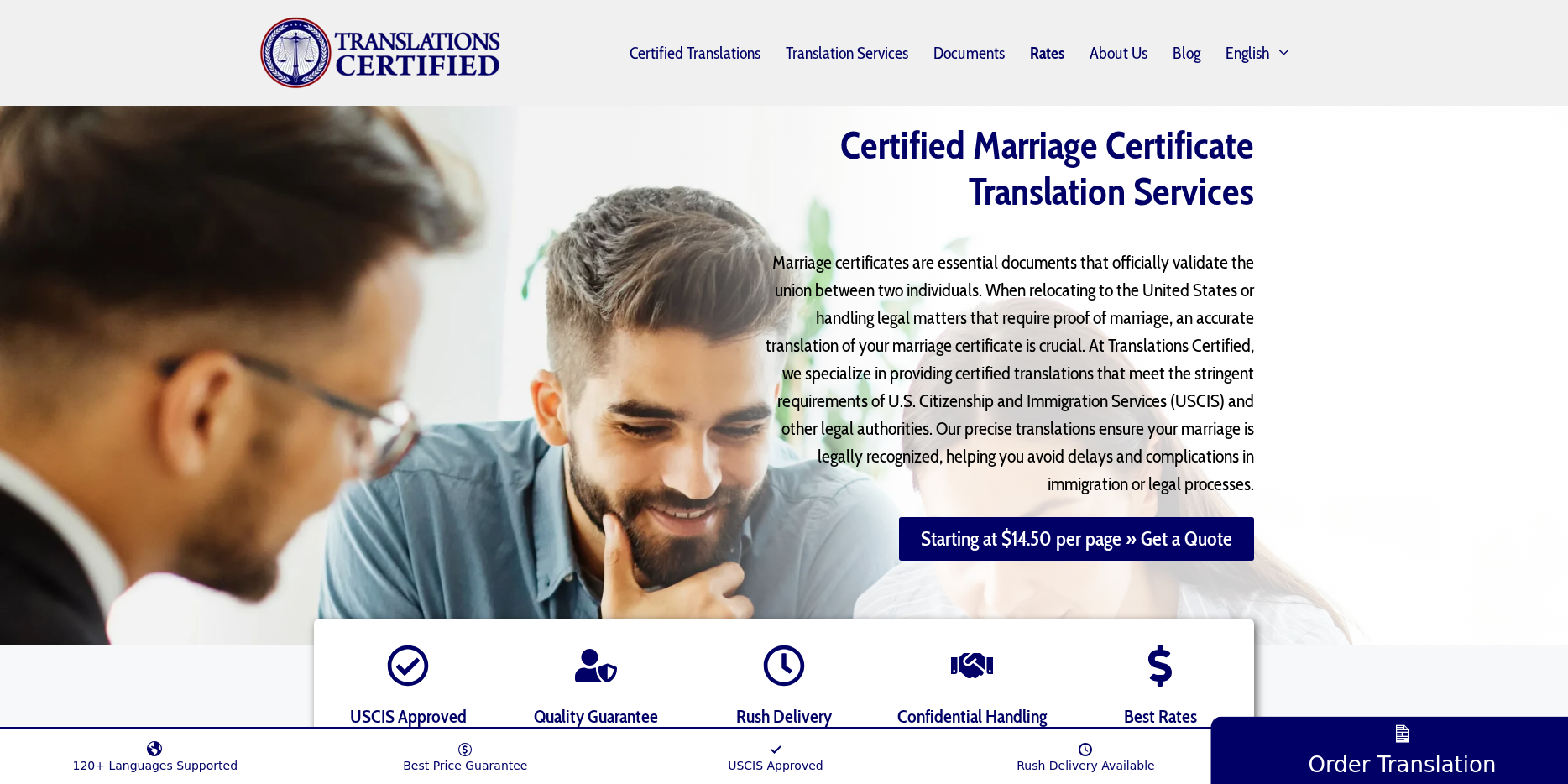
click at [1055, 55] on link "Rates" at bounding box center [1047, 53] width 60 height 39
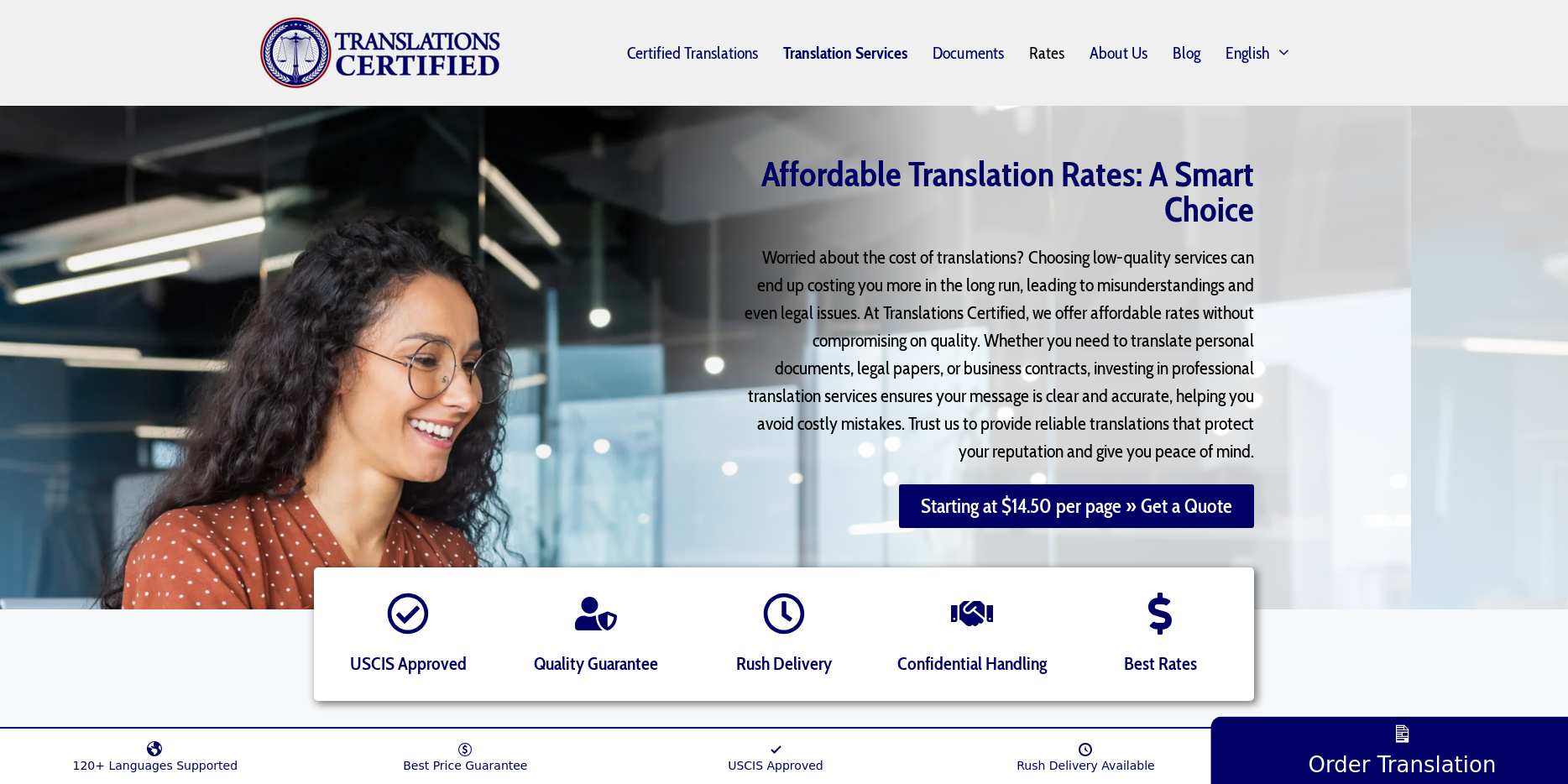
click at [871, 55] on link "Translation Services" at bounding box center [845, 53] width 149 height 39
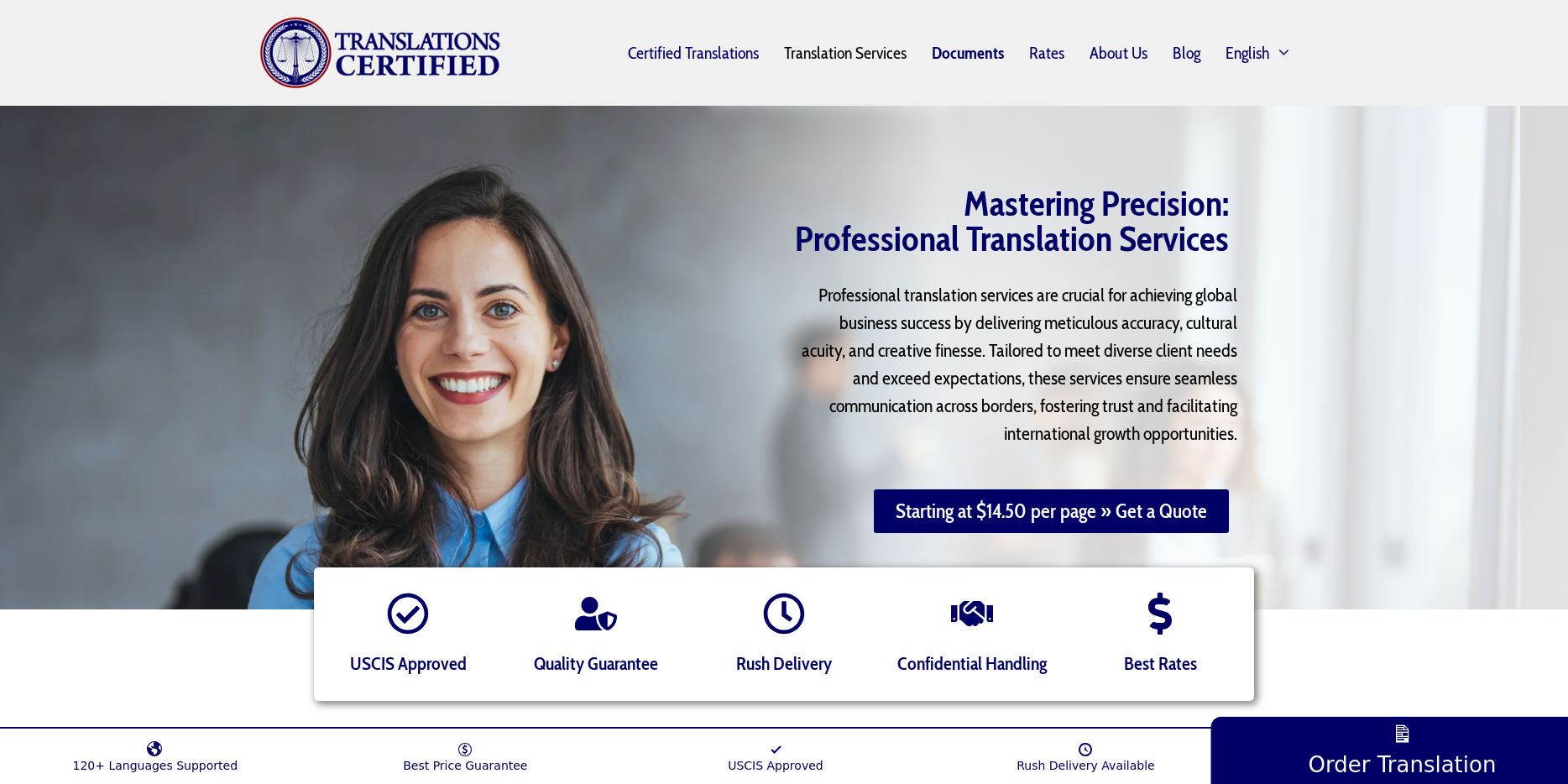
click at [971, 53] on link "Documents" at bounding box center [968, 53] width 98 height 39
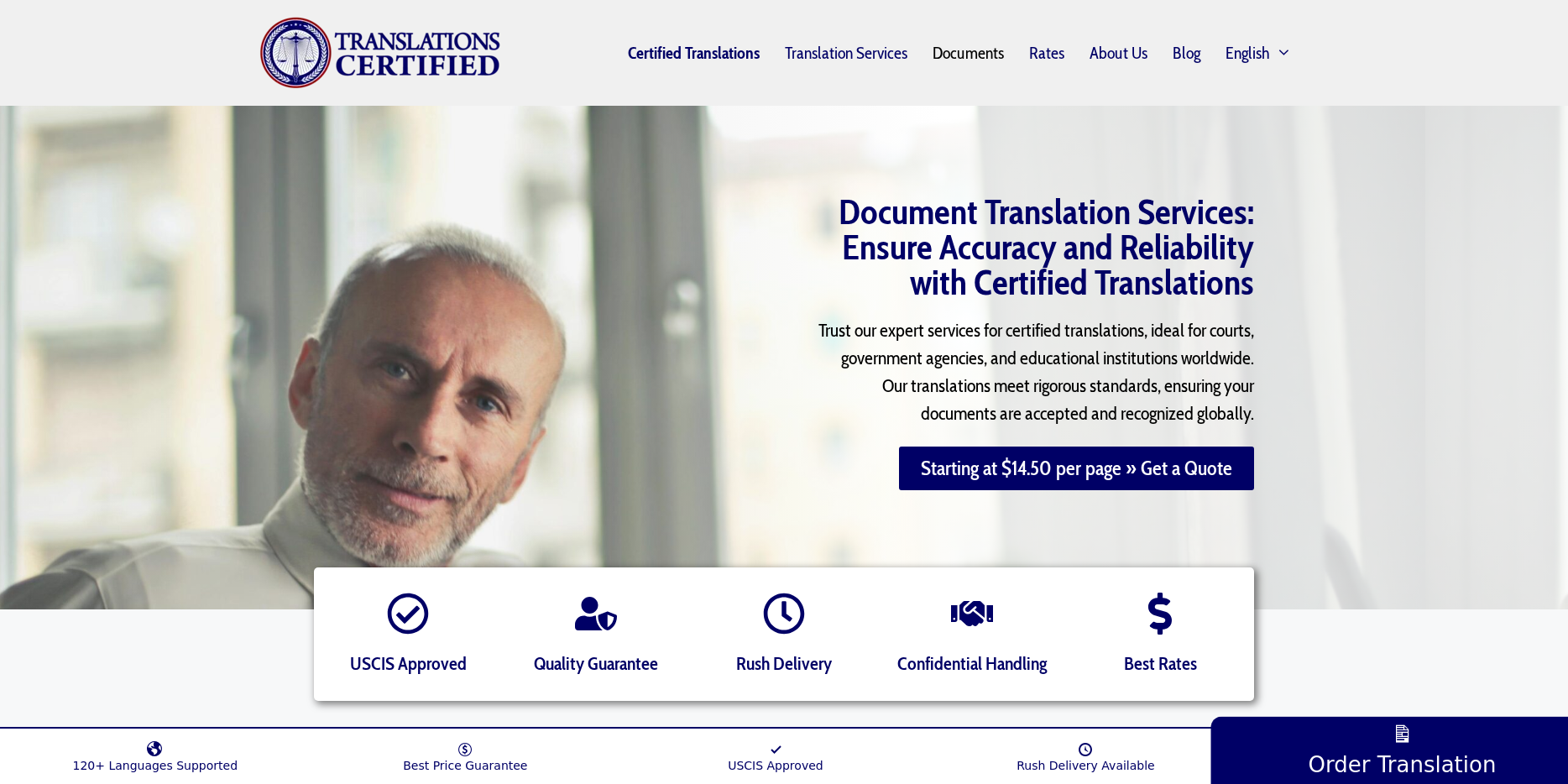
click at [737, 49] on link "Certified Translations" at bounding box center [694, 53] width 157 height 39
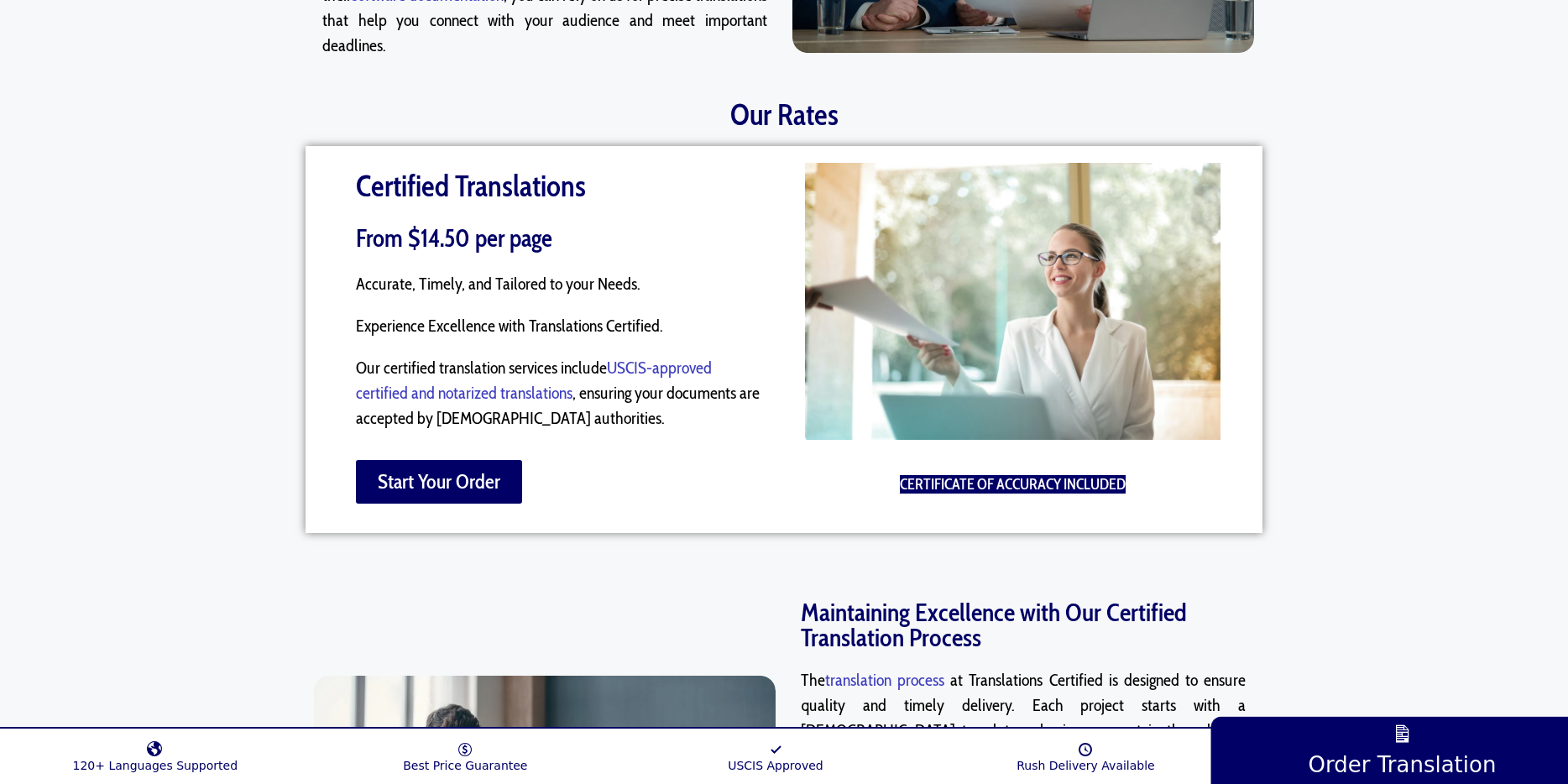
scroll to position [976, 0]
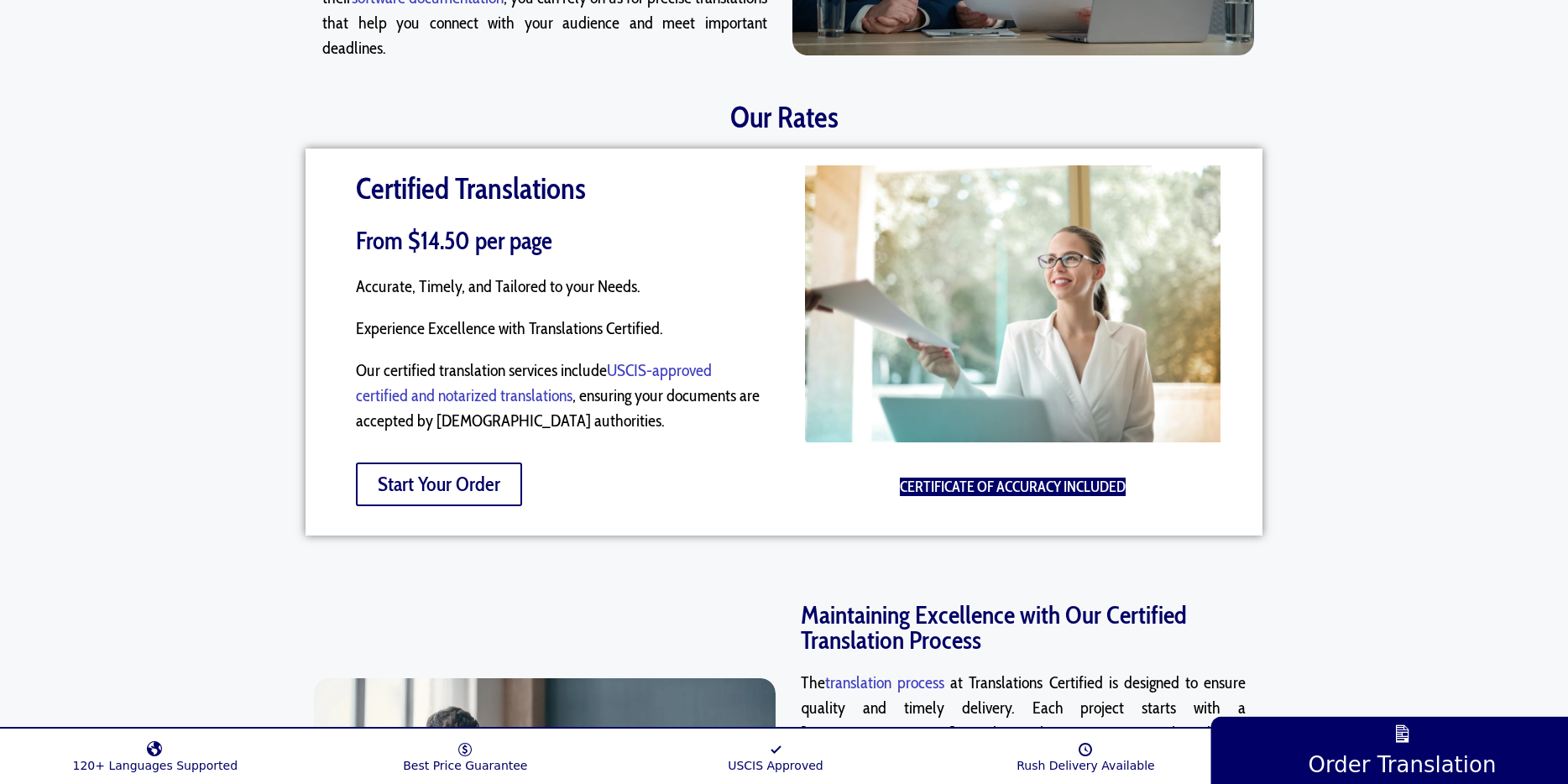
click at [479, 474] on span "Start Your Order" at bounding box center [439, 484] width 123 height 20
